Goal: Task Accomplishment & Management: Use online tool/utility

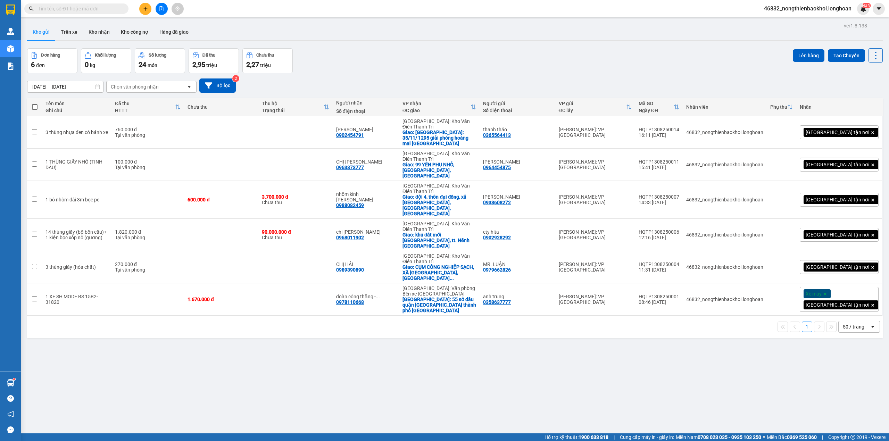
click at [588, 53] on div "Đơn hàng 6 đơn Khối lượng 0 kg Số lượng 24 món Đã thu 2,95 triệu Chưa thu 2,27 …" at bounding box center [455, 60] width 856 height 25
click at [828, 56] on button "Tạo Chuyến" at bounding box center [846, 55] width 37 height 13
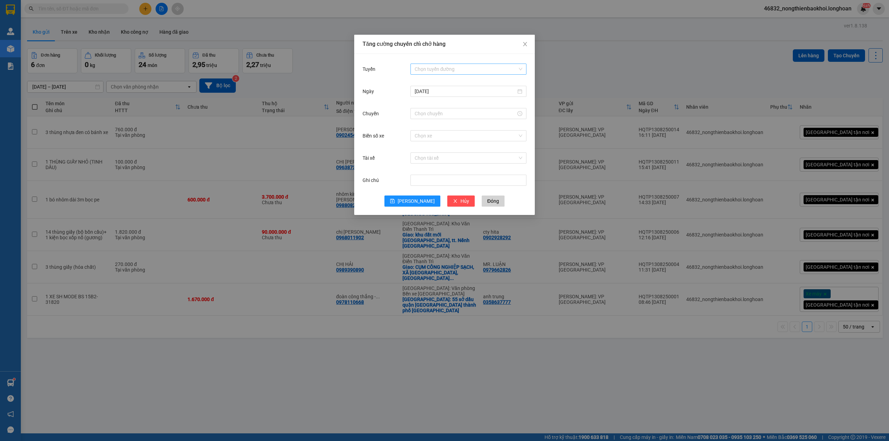
click at [454, 74] on input "Tuyến" at bounding box center [466, 69] width 103 height 10
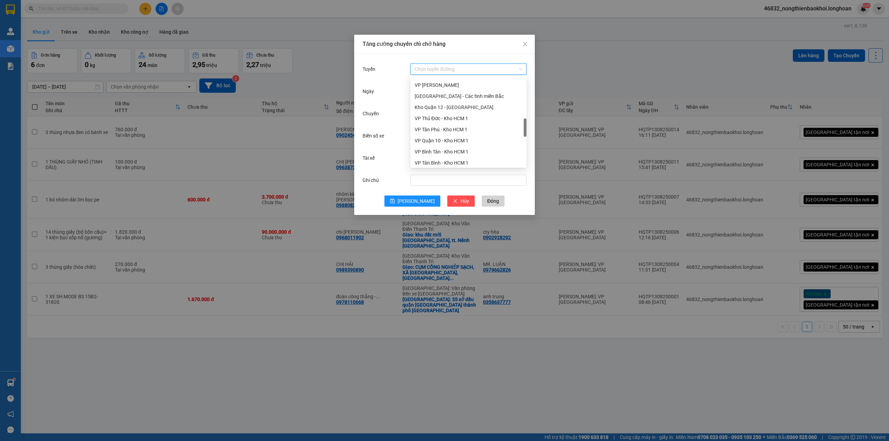
scroll to position [278, 0]
click at [472, 81] on div "VP Tân Phú - Kho HCM 1" at bounding box center [469, 83] width 108 height 8
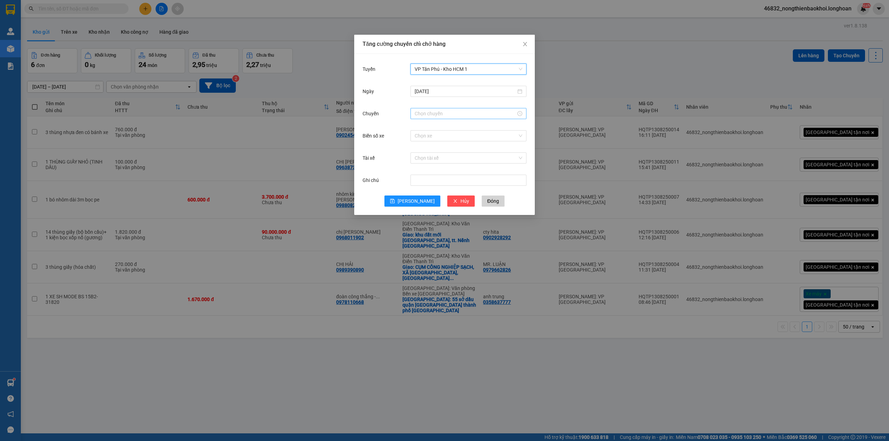
click at [441, 117] on input "Chuyến" at bounding box center [465, 114] width 101 height 8
click at [415, 149] on div "21" at bounding box center [420, 146] width 19 height 10
click at [436, 135] on div "15" at bounding box center [439, 134] width 19 height 10
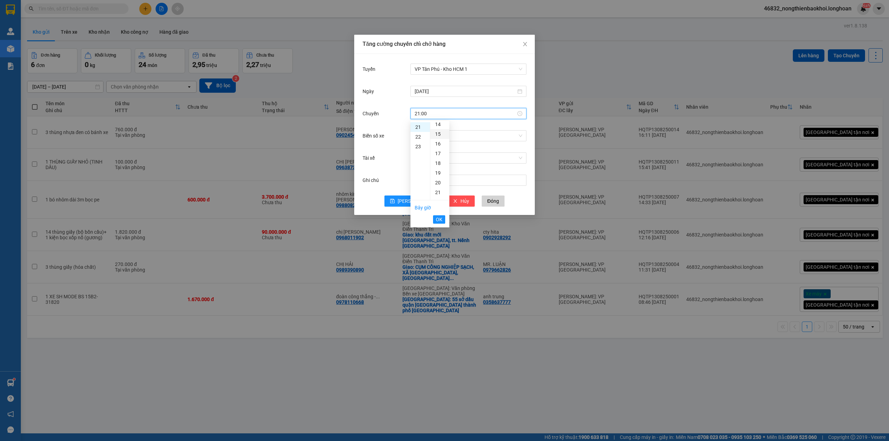
type input "21:15"
click at [433, 218] on button "OK" at bounding box center [439, 219] width 12 height 8
click at [452, 135] on input "Biển số xe" at bounding box center [466, 136] width 103 height 10
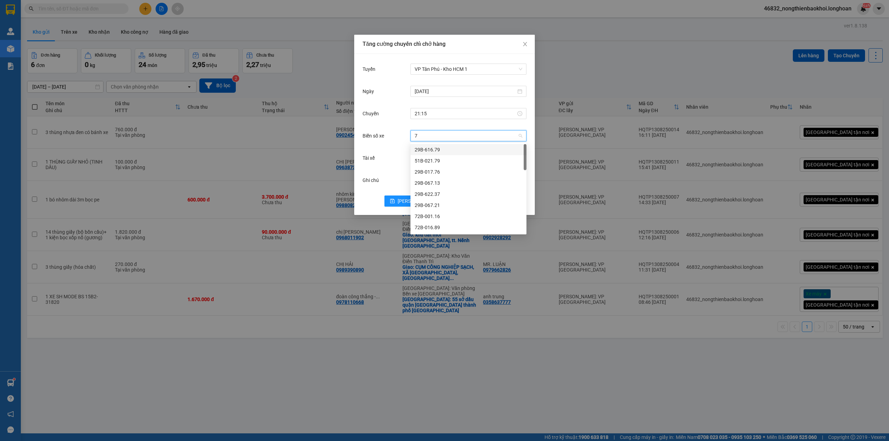
type input "73"
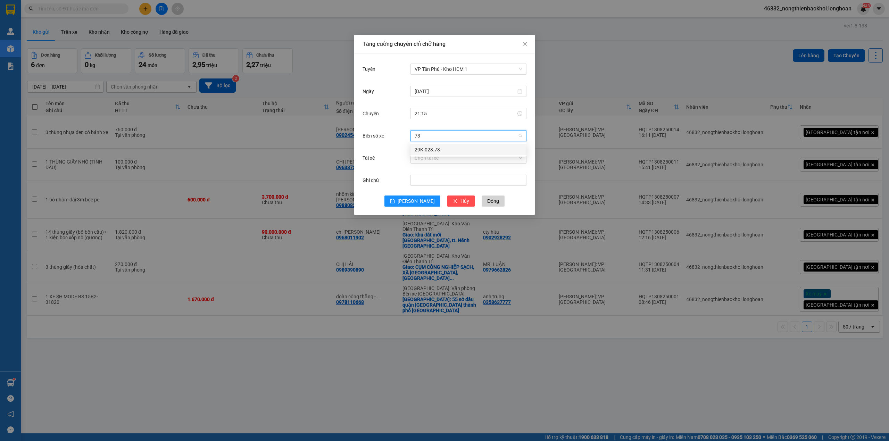
click at [438, 150] on div "29K-023.73" at bounding box center [469, 150] width 108 height 8
click at [449, 162] on input "Tài xế" at bounding box center [466, 158] width 103 height 10
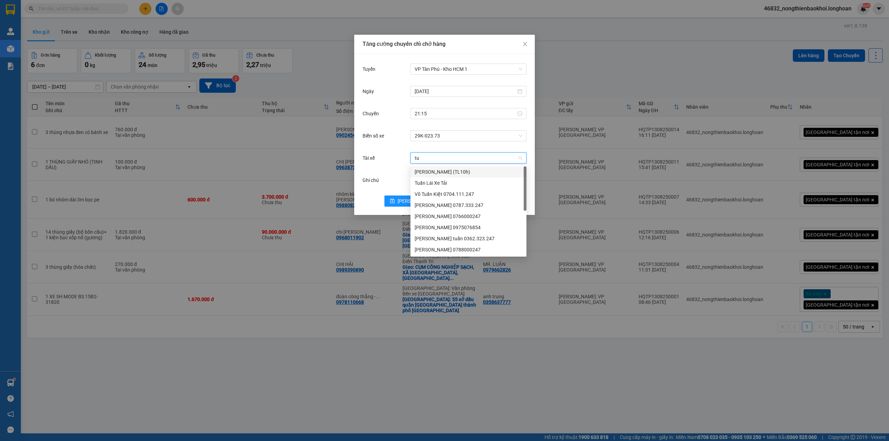
type input "tuy"
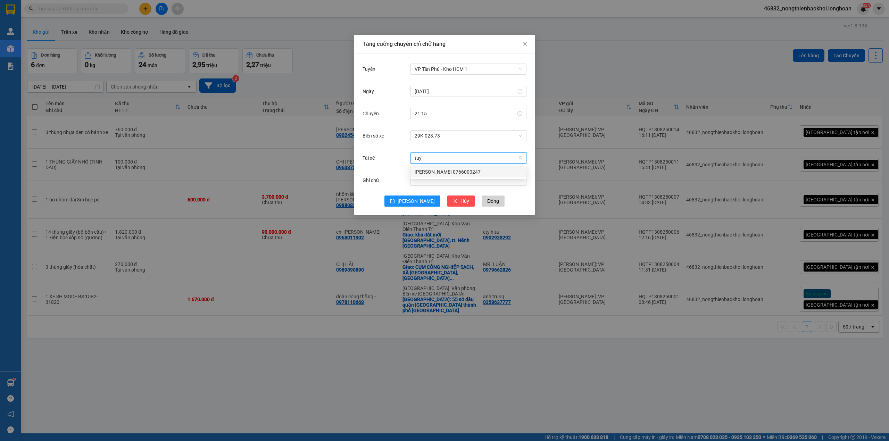
click at [452, 168] on div "[PERSON_NAME] 0766000247" at bounding box center [469, 172] width 108 height 8
click at [409, 205] on button "[PERSON_NAME]" at bounding box center [413, 201] width 56 height 11
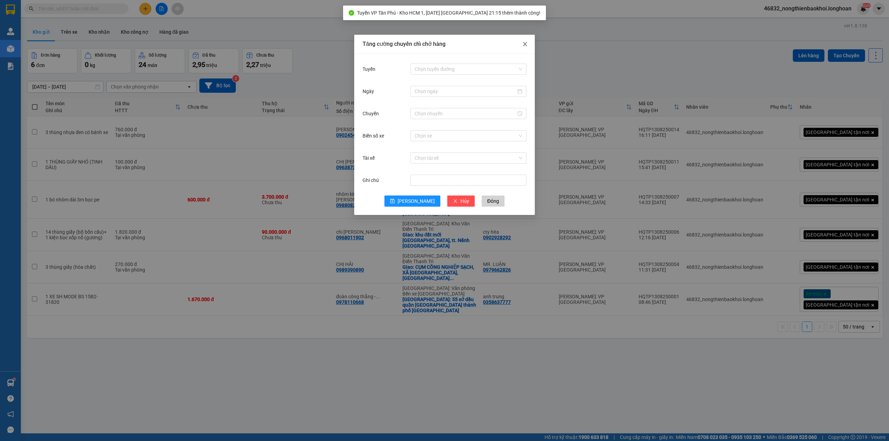
click at [526, 44] on icon "close" at bounding box center [525, 44] width 4 height 4
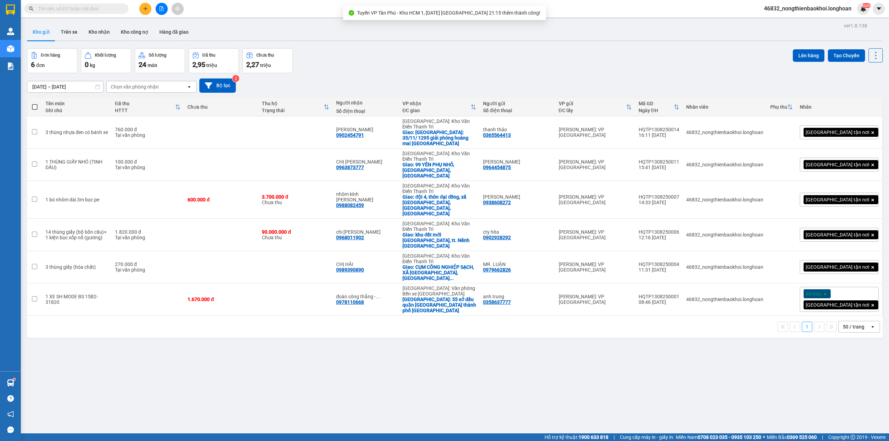
click at [32, 104] on label at bounding box center [35, 107] width 8 height 7
click at [35, 104] on input "checkbox" at bounding box center [35, 104] width 0 height 0
checkbox input "true"
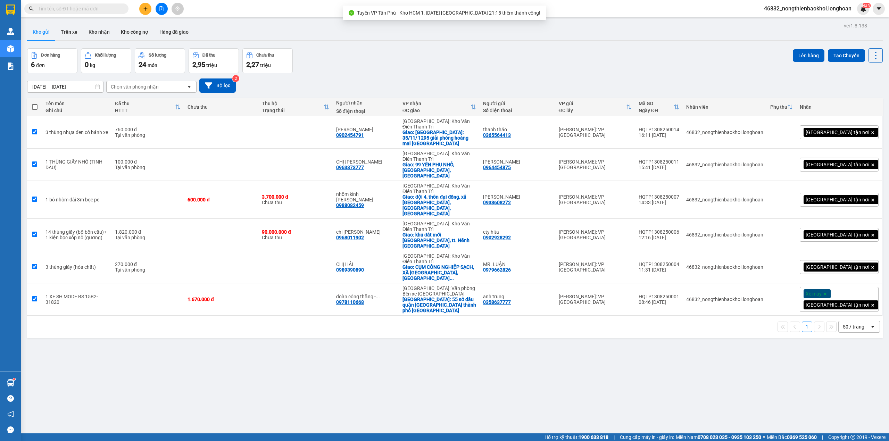
checkbox input "true"
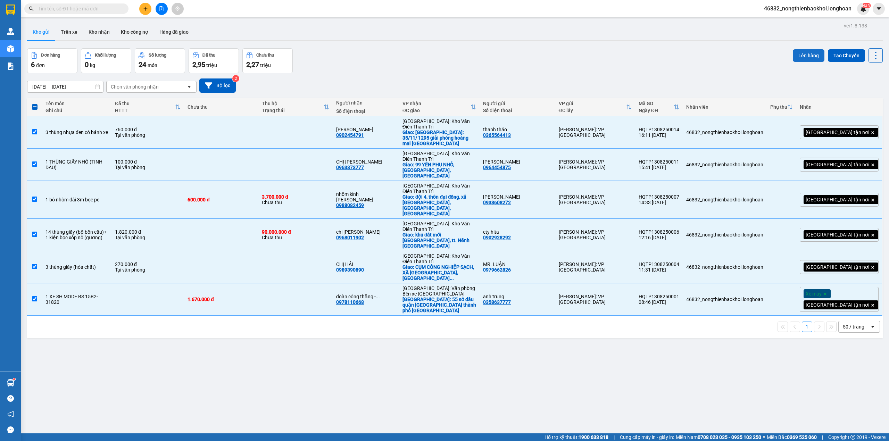
click at [808, 53] on button "Lên hàng" at bounding box center [809, 55] width 32 height 13
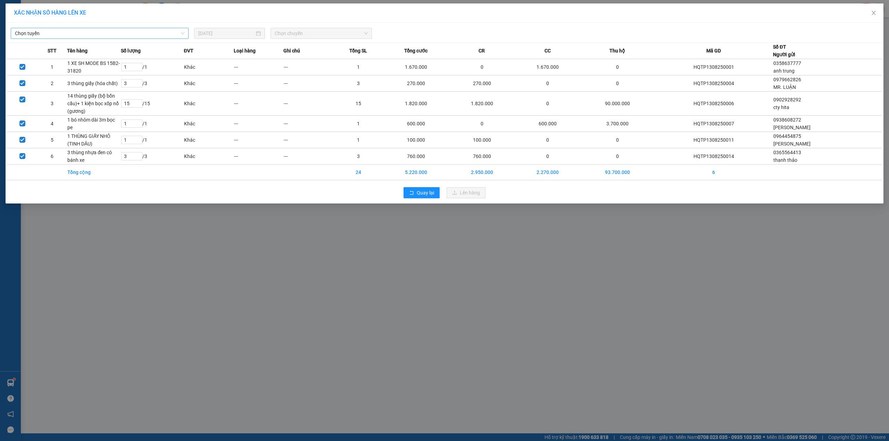
click at [149, 39] on div "Chọn tuyến" at bounding box center [100, 33] width 178 height 11
type input "phu"
click at [117, 44] on div "VP Tân Phú - Kho HCM 1" at bounding box center [100, 47] width 170 height 8
click at [305, 33] on span "Chọn chuyến" at bounding box center [321, 33] width 93 height 10
click at [307, 71] on div "21:15 (TC) - 29K-023.73" at bounding box center [302, 70] width 54 height 8
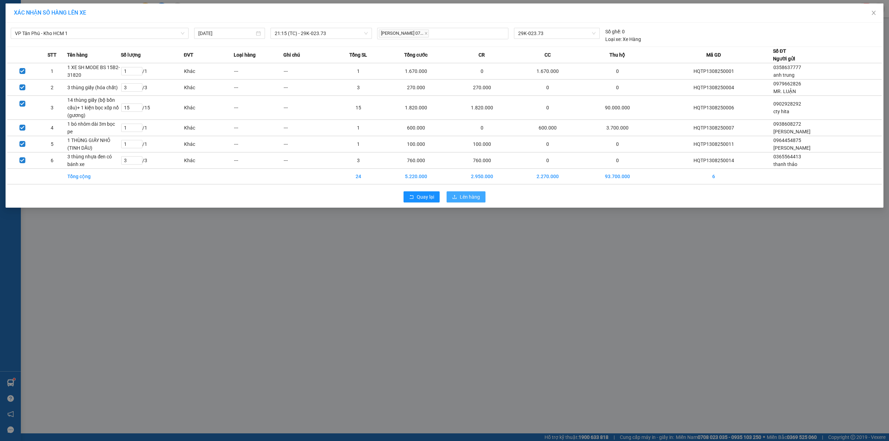
click at [476, 198] on span "Lên hàng" at bounding box center [470, 197] width 20 height 8
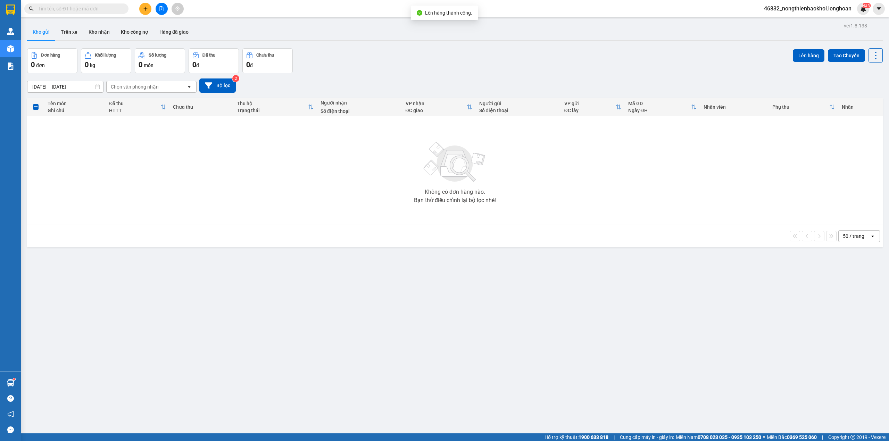
click at [427, 64] on div "Đơn hàng 0 đơn Khối lượng 0 kg Số lượng 0 món Đã thu 0 đ Chưa thu 0 đ Lên hàng …" at bounding box center [455, 60] width 856 height 25
